Goal: Transaction & Acquisition: Purchase product/service

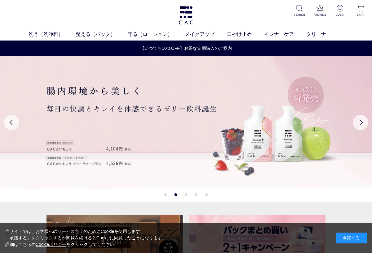
click at [198, 36] on link "メイクアップ" at bounding box center [206, 34] width 42 height 7
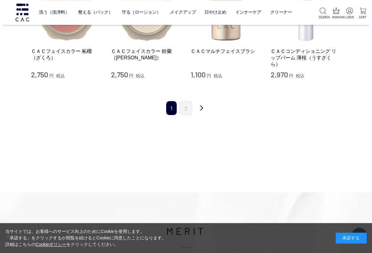
scroll to position [772, 0]
click at [201, 108] on link "次" at bounding box center [201, 108] width 12 height 15
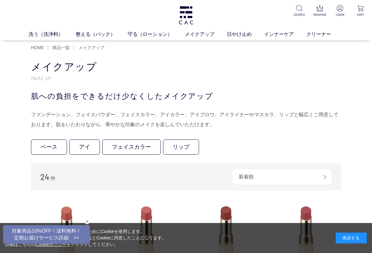
click at [202, 34] on link "メイクアップ" at bounding box center [206, 34] width 42 height 7
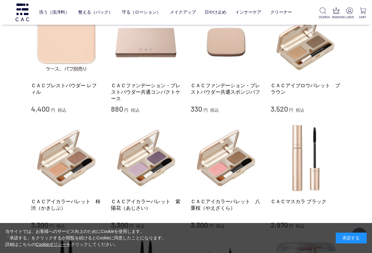
scroll to position [391, 0]
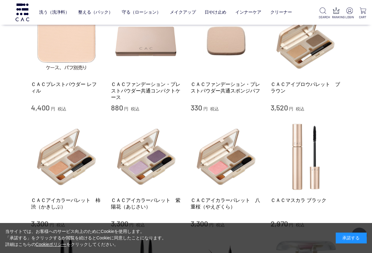
click at [316, 52] on img at bounding box center [305, 41] width 71 height 71
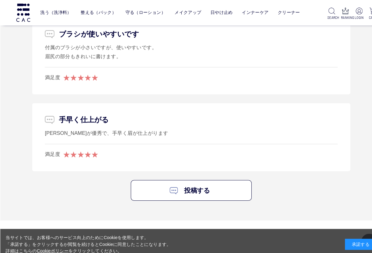
scroll to position [727, 0]
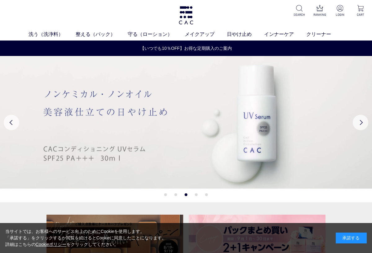
click at [201, 37] on link "メイクアップ" at bounding box center [206, 34] width 42 height 7
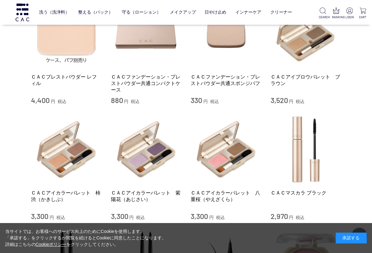
scroll to position [388, 0]
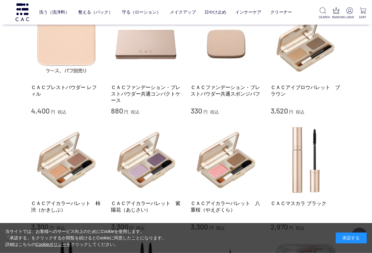
click at [321, 92] on link "ＣＡＣアイブロウパレット　ブラウン" at bounding box center [305, 90] width 71 height 13
